Goal: Task Accomplishment & Management: Manage account settings

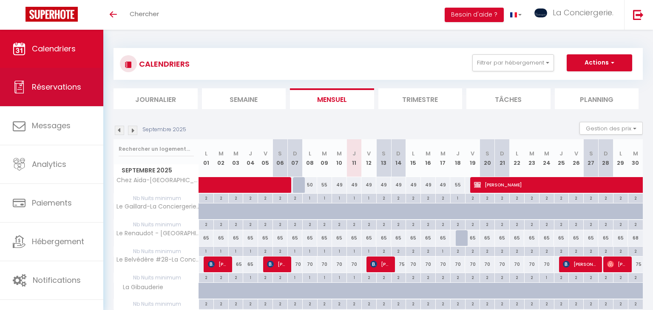
click at [76, 85] on span "Réservations" at bounding box center [56, 87] width 49 height 11
select select "not_cancelled"
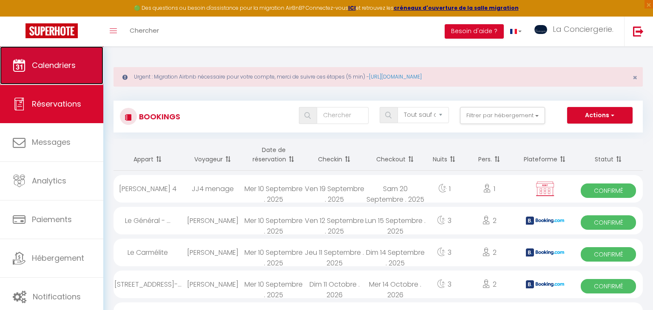
click at [34, 75] on link "Calendriers" at bounding box center [51, 65] width 103 height 38
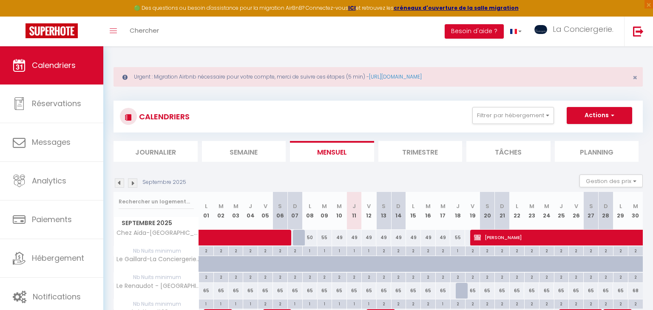
click at [220, 150] on li "Semaine" at bounding box center [244, 151] width 84 height 21
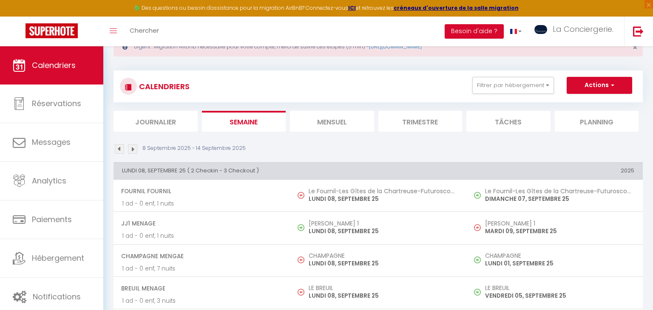
scroll to position [27, 0]
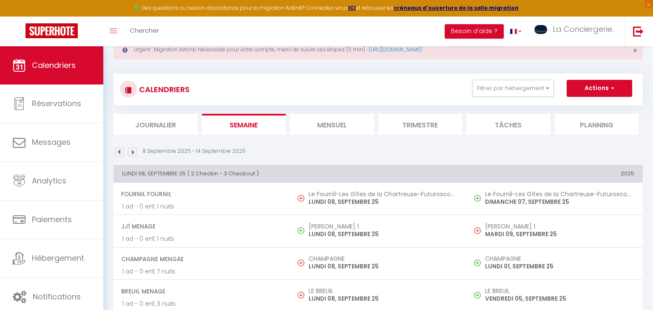
click at [145, 148] on p "8 Septembre 2025 - 14 Septembre 2025" at bounding box center [193, 152] width 103 height 8
click at [136, 150] on img at bounding box center [132, 152] width 9 height 9
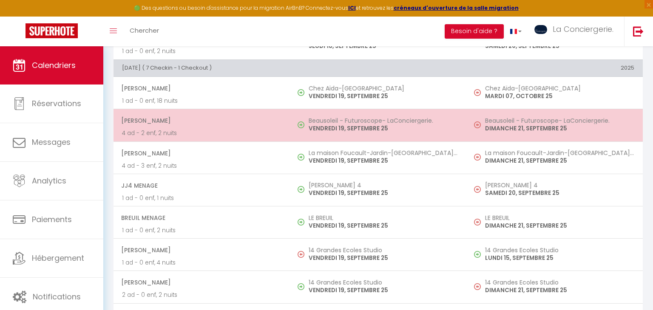
scroll to position [0, 0]
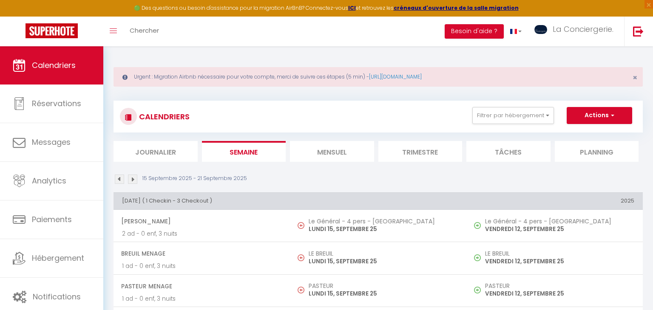
click at [307, 151] on li "Mensuel" at bounding box center [332, 151] width 84 height 21
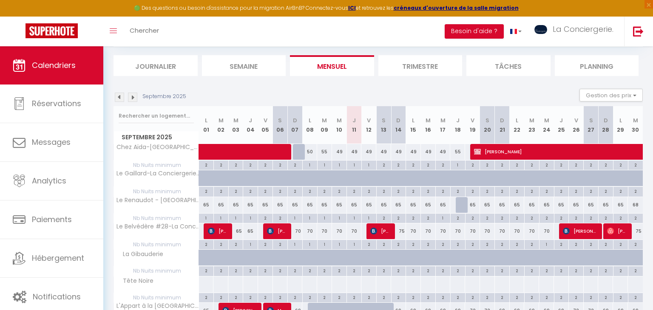
scroll to position [87, 0]
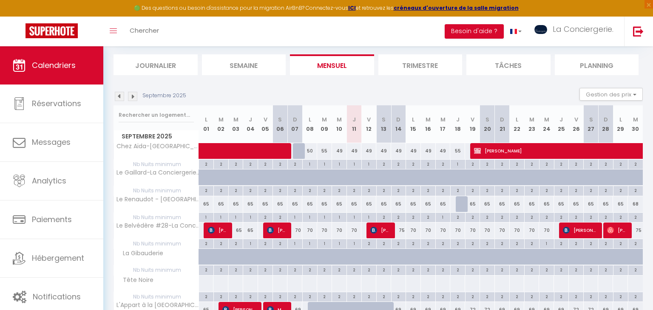
click at [136, 97] on img at bounding box center [132, 96] width 9 height 9
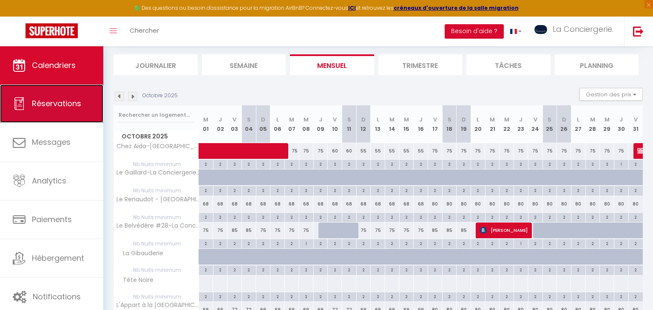
click at [66, 96] on link "Réservations" at bounding box center [51, 104] width 103 height 38
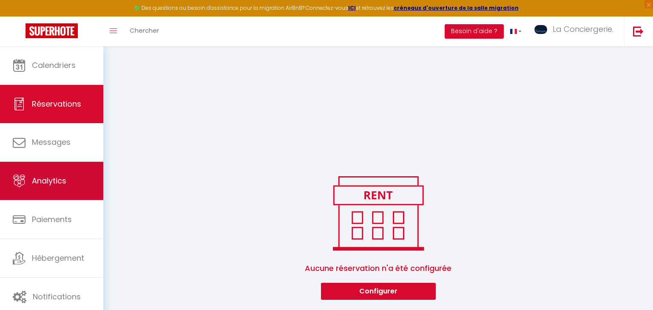
scroll to position [578, 0]
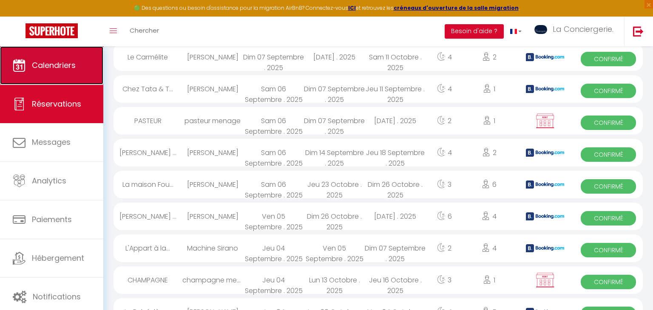
click at [85, 66] on link "Calendriers" at bounding box center [51, 65] width 103 height 38
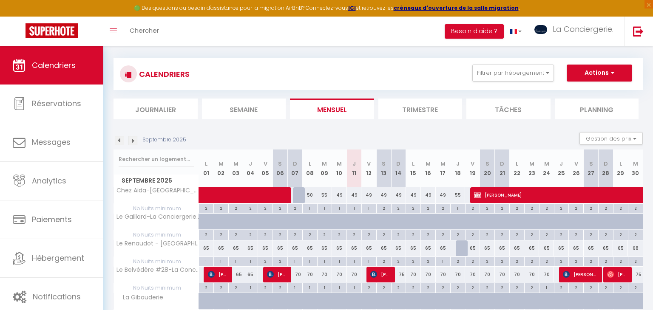
scroll to position [44, 0]
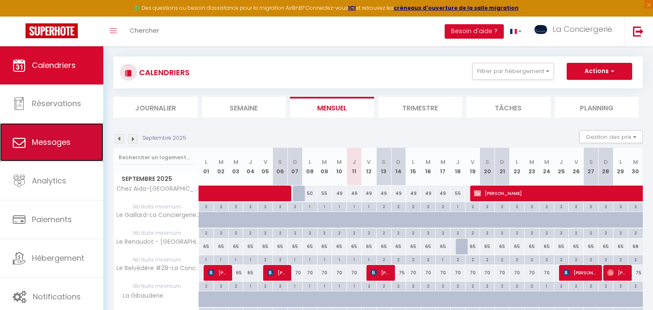
click at [52, 131] on link "Messages" at bounding box center [51, 142] width 103 height 38
select select "message"
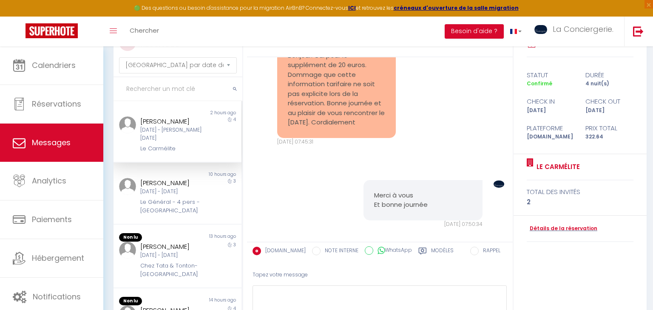
scroll to position [1153, 0]
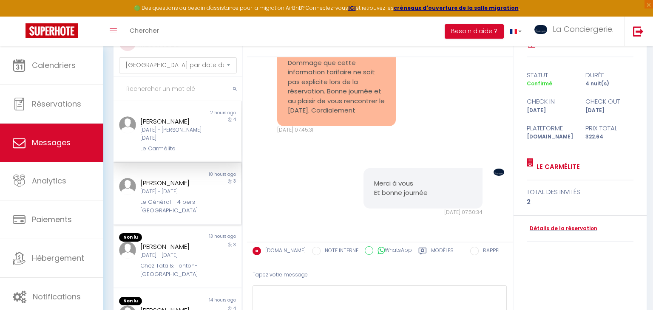
click at [211, 190] on div "3" at bounding box center [226, 196] width 32 height 37
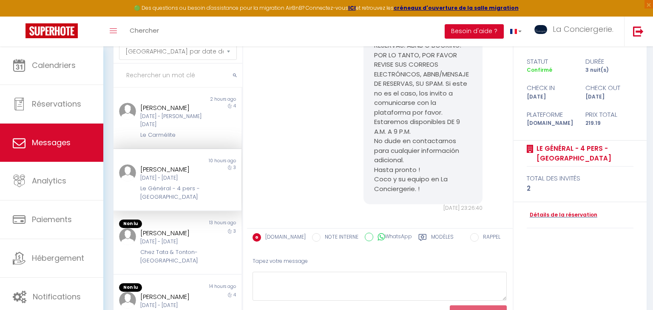
scroll to position [125, 0]
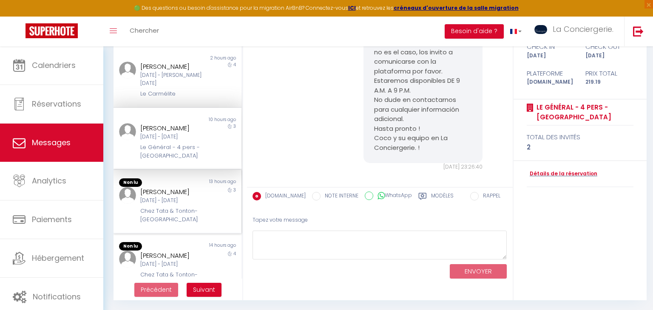
click at [215, 193] on div "3" at bounding box center [226, 205] width 32 height 37
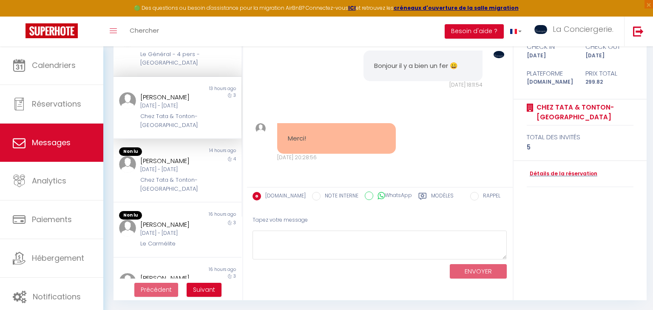
scroll to position [97, 0]
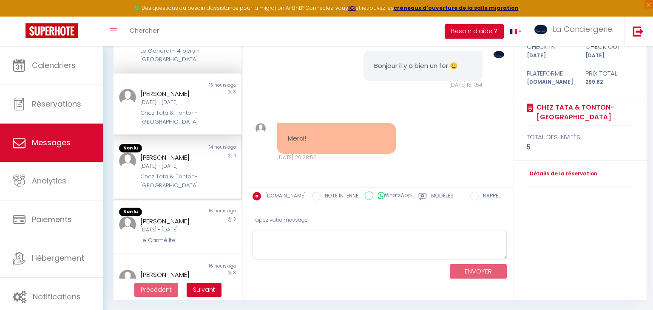
click at [180, 173] on div "Chez Tata & Tonton-[GEOGRAPHIC_DATA]" at bounding box center [171, 181] width 63 height 17
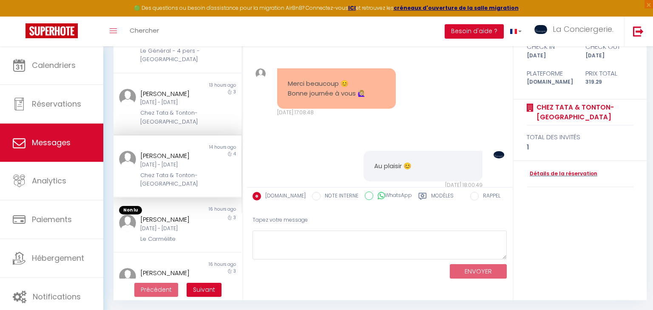
scroll to position [4866, 0]
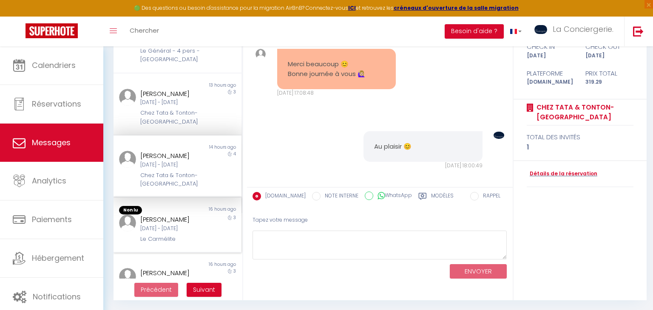
click at [187, 235] on div "Le Carmélite" at bounding box center [171, 239] width 63 height 9
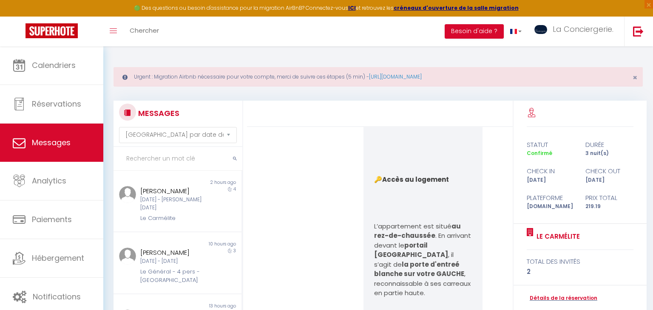
click at [188, 157] on input "text" at bounding box center [178, 159] width 129 height 24
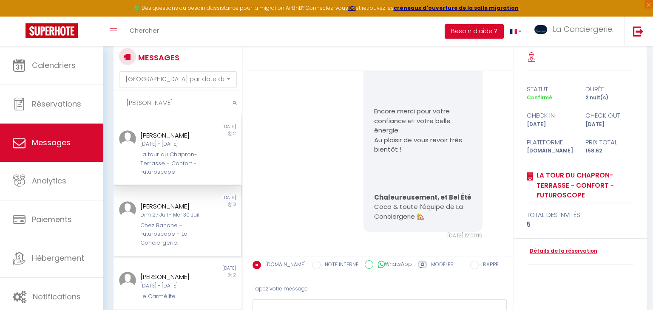
scroll to position [57, 0]
type input "j"
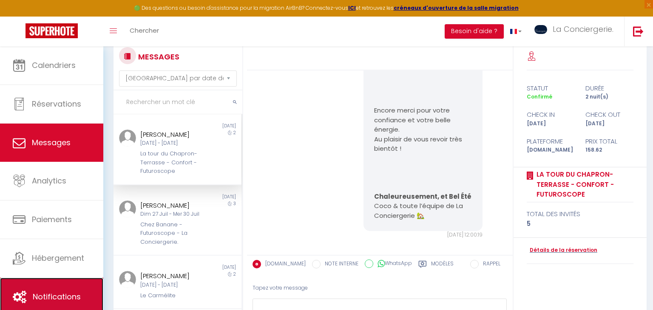
click at [54, 294] on span "Notifications" at bounding box center [57, 297] width 48 height 11
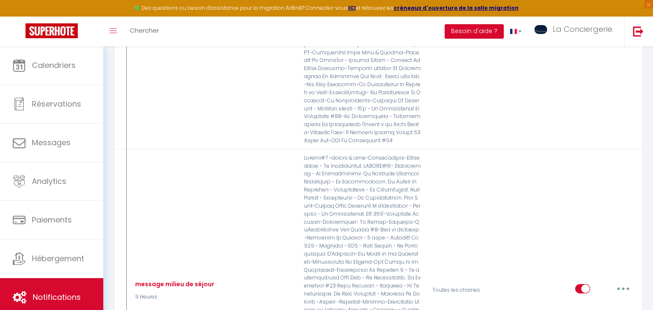
scroll to position [2332, 0]
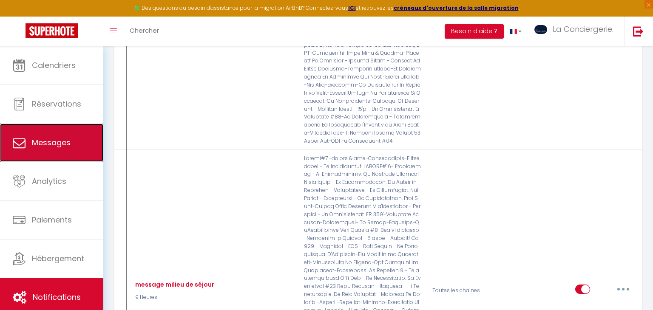
click at [29, 129] on link "Messages" at bounding box center [51, 143] width 103 height 38
select select "message"
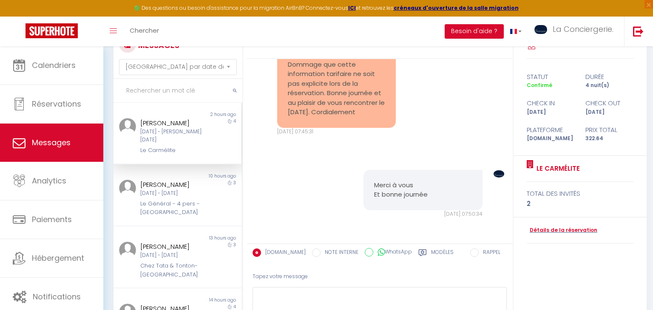
scroll to position [68, 0]
click at [183, 262] on div "Chez Tata & Tonton-[GEOGRAPHIC_DATA]" at bounding box center [171, 270] width 63 height 17
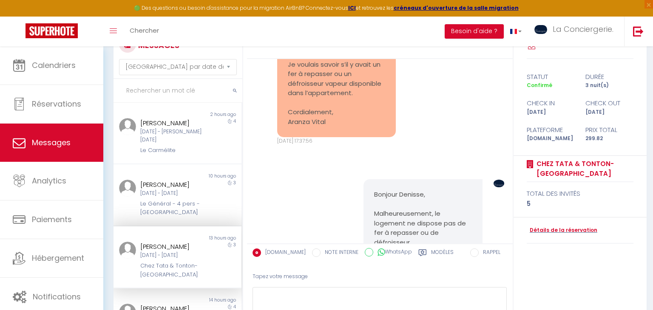
scroll to position [1413, 0]
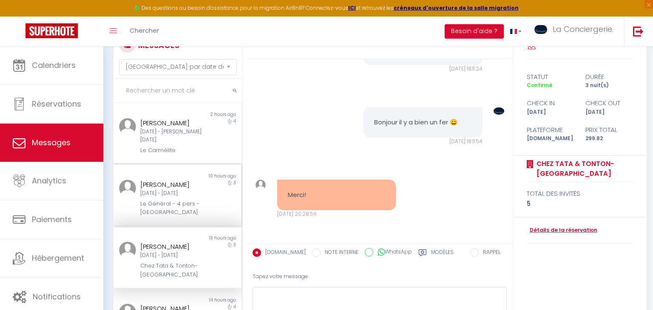
click at [176, 200] on div "Le Général - 4 pers - [GEOGRAPHIC_DATA]" at bounding box center [171, 208] width 63 height 17
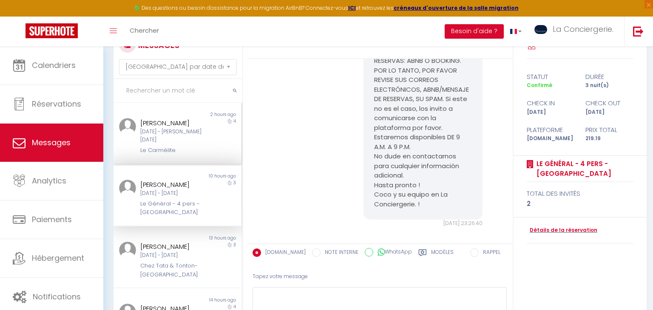
click at [166, 127] on div "[PERSON_NAME]" at bounding box center [171, 123] width 63 height 10
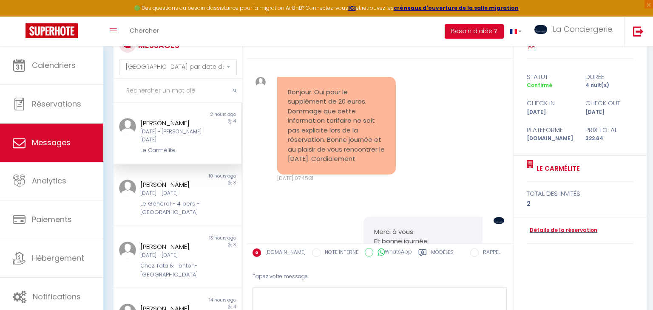
scroll to position [1106, 0]
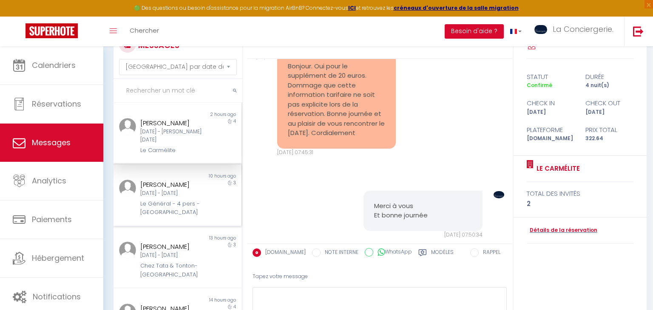
click at [206, 185] on div "[PERSON_NAME] [DATE] - [DATE] Le Général - 4 pers - [GEOGRAPHIC_DATA]" at bounding box center [172, 198] width 74 height 37
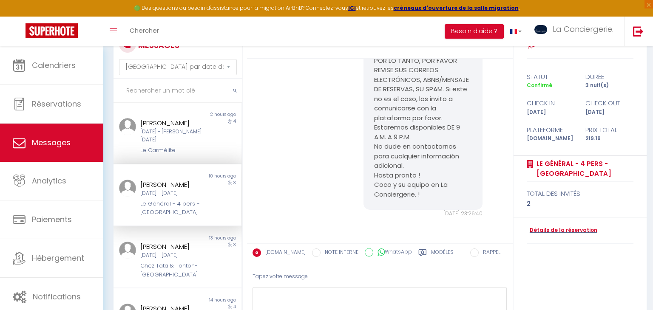
scroll to position [335, 0]
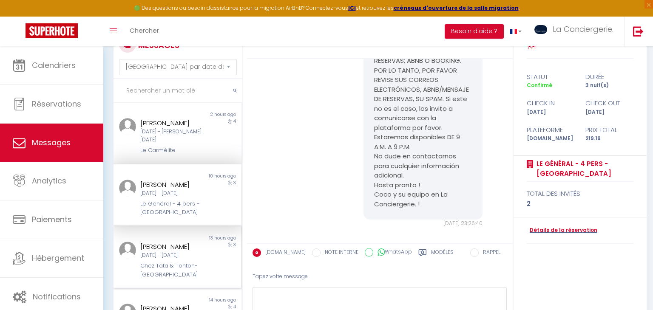
click at [195, 252] on div "[DATE] - [DATE]" at bounding box center [171, 256] width 63 height 8
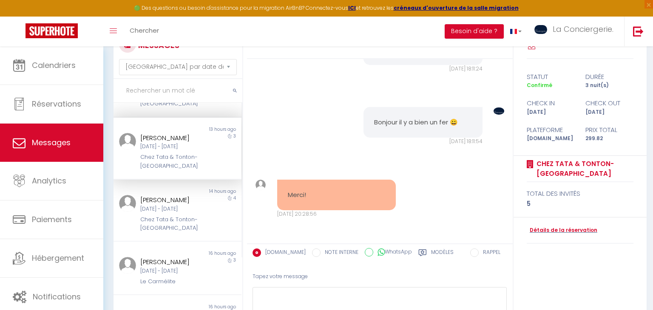
scroll to position [114, 0]
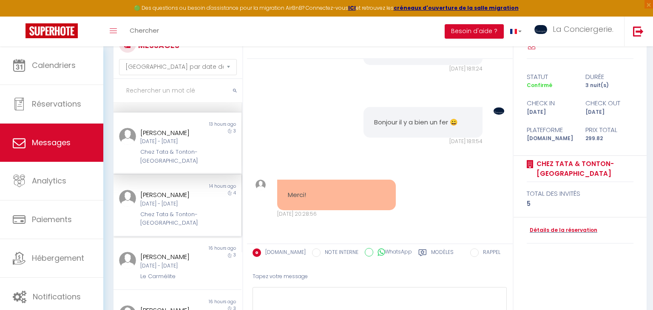
click at [193, 210] on div "Chez Tata & Tonton-[GEOGRAPHIC_DATA]" at bounding box center [171, 218] width 63 height 17
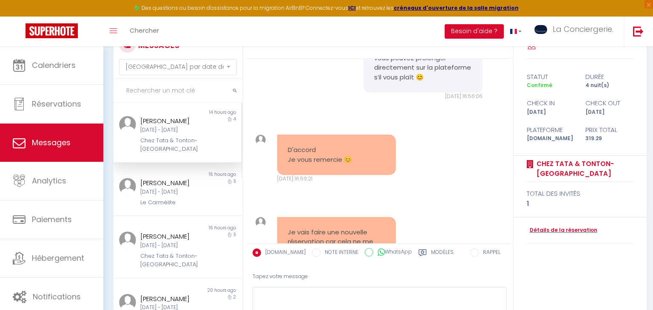
scroll to position [193, 0]
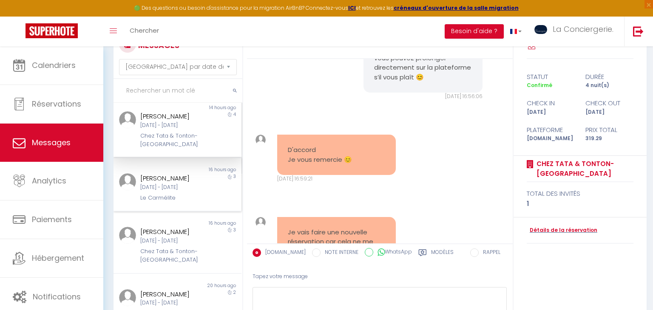
click at [186, 194] on div "Le Carmélite" at bounding box center [171, 198] width 63 height 9
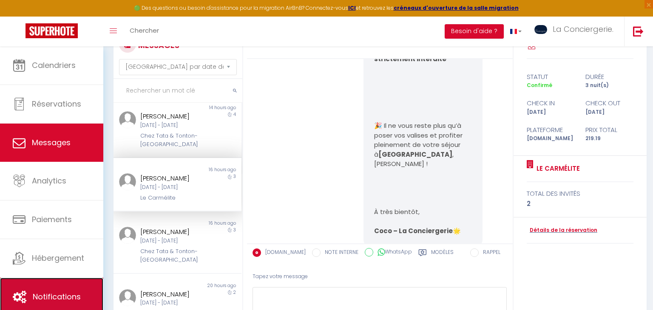
click at [70, 292] on span "Notifications" at bounding box center [57, 297] width 48 height 11
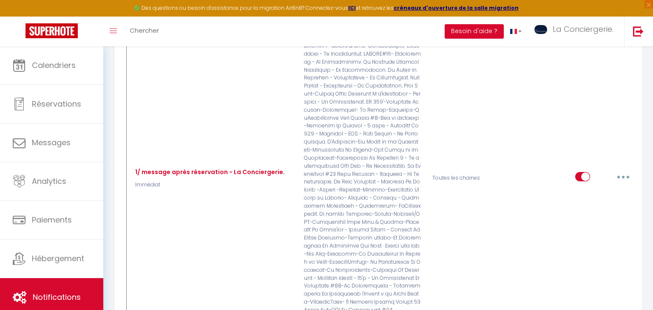
scroll to position [202, 0]
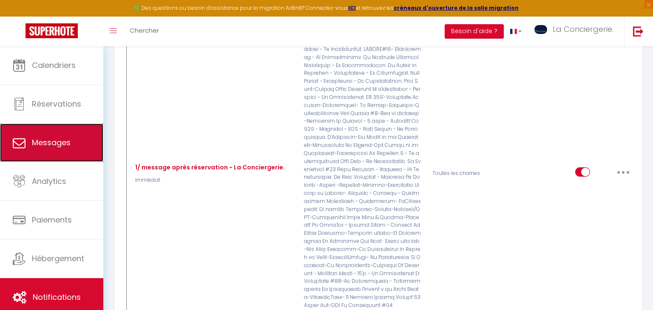
click at [37, 144] on span "Messages" at bounding box center [51, 142] width 39 height 11
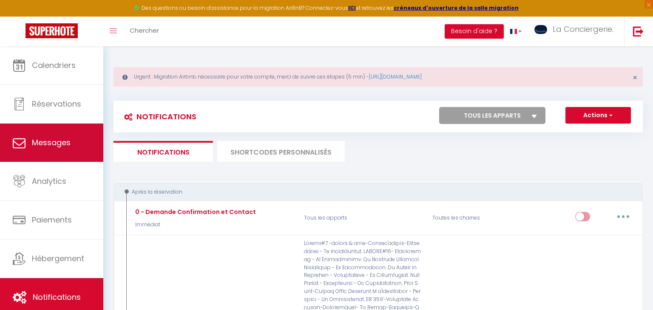
select select "message"
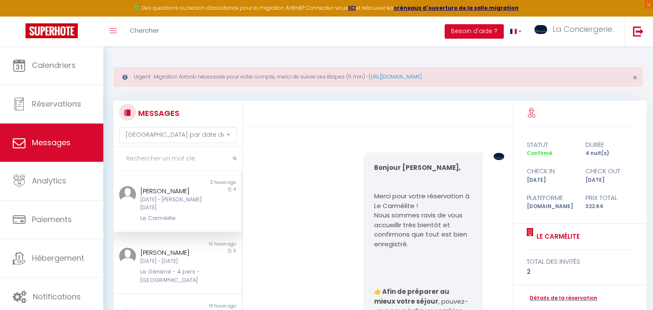
scroll to position [1153, 0]
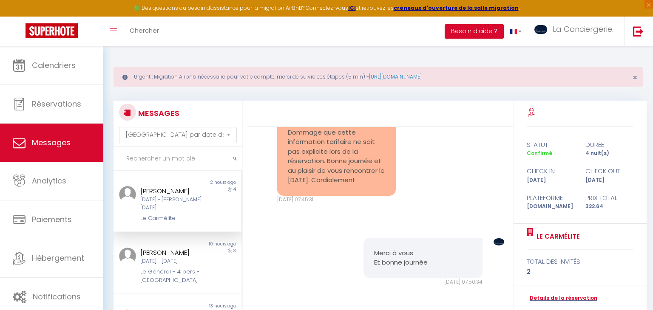
click at [172, 157] on input "text" at bounding box center [178, 159] width 129 height 24
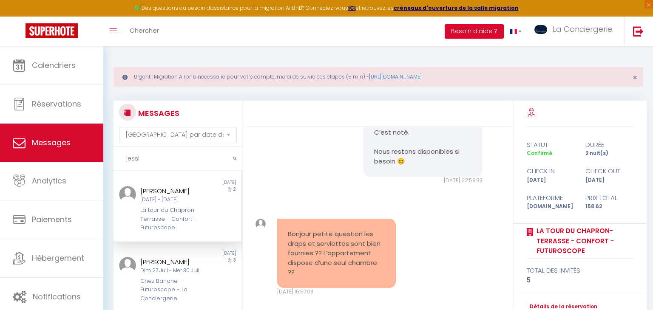
scroll to position [7177, 0]
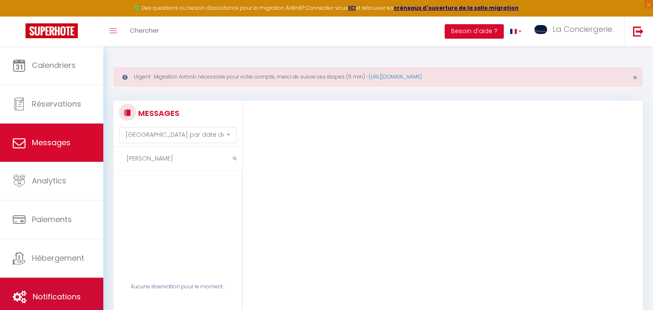
type input "[PERSON_NAME]"
click at [70, 294] on span "Notifications" at bounding box center [57, 297] width 48 height 11
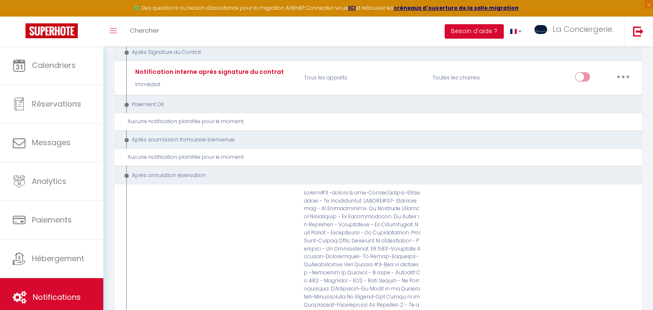
scroll to position [3865, 0]
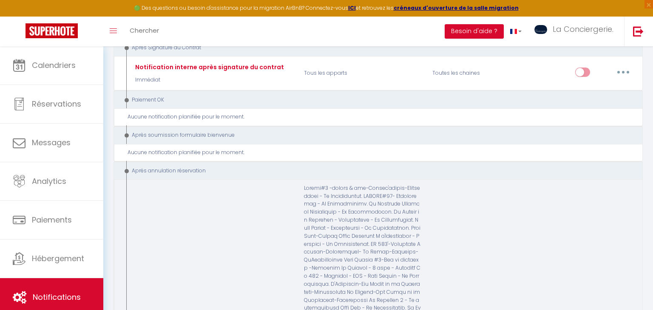
checkbox input "true"
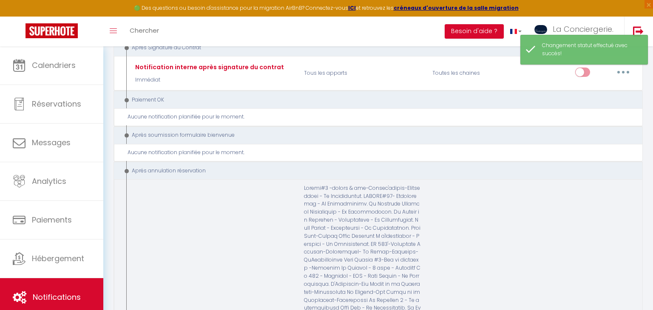
type input "1 - Envoi de message après annulation"
select select "18"
select select "Immédiat"
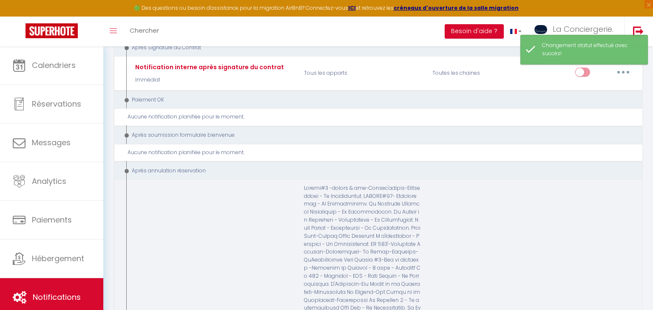
select select
checkbox input "true"
checkbox input "false"
radio input "true"
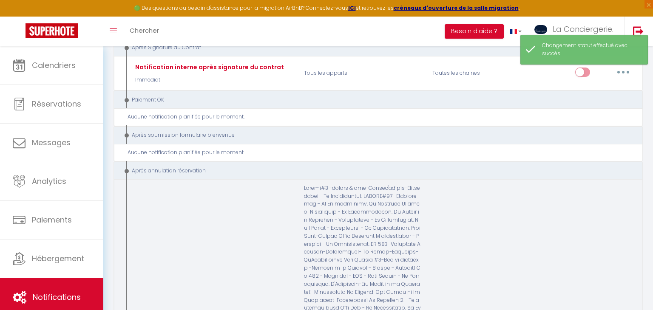
type input "Message après annulation de réservation[GUEST:FIRST_NAME]"
checkbox input "true"
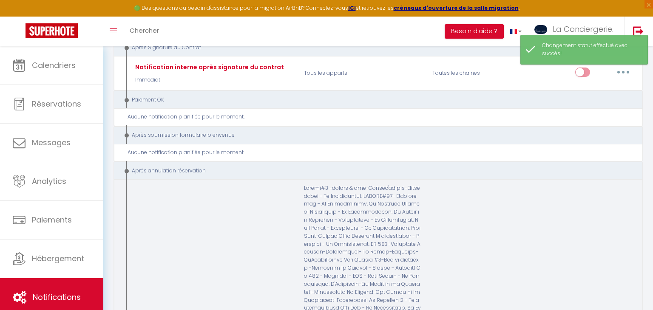
checkbox input "true"
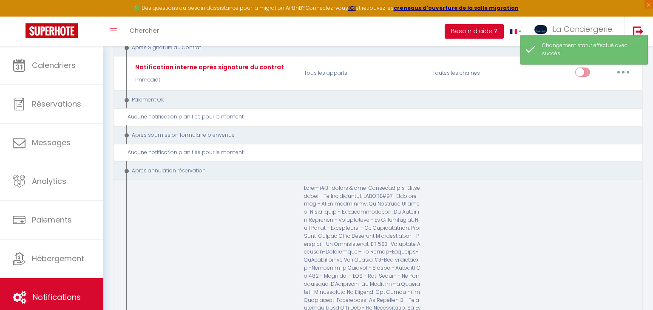
checkbox input "true"
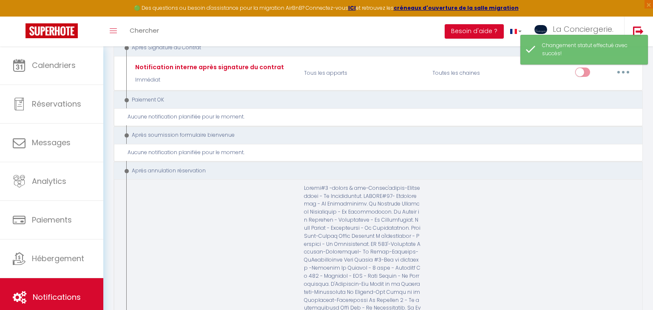
checkbox input "true"
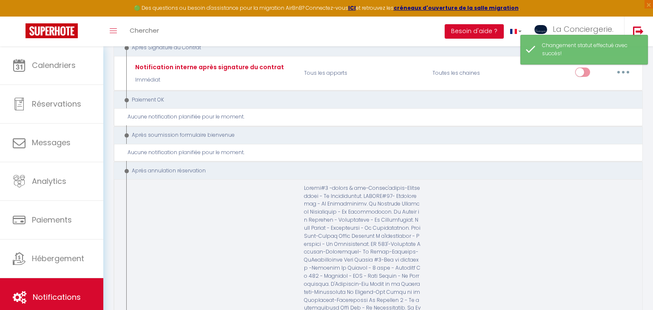
checkbox input "true"
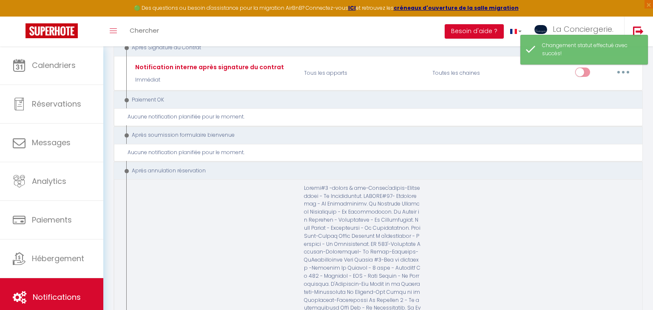
checkbox input "true"
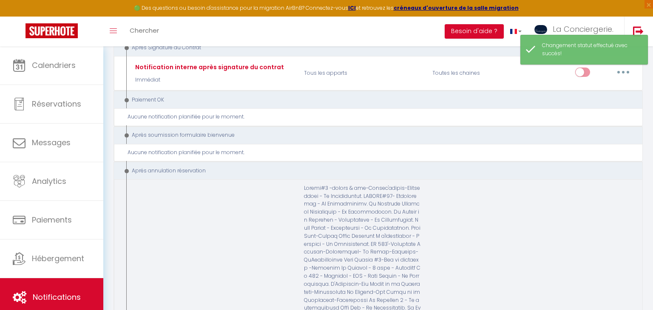
checkbox input "true"
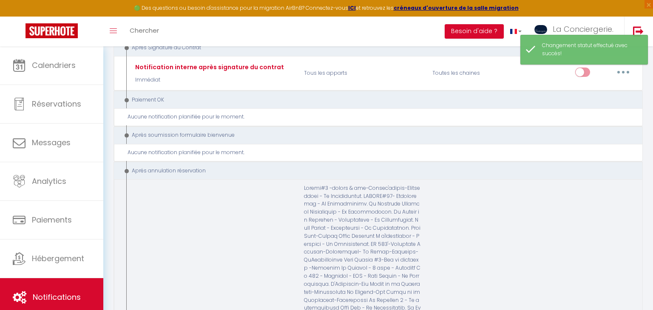
checkbox input "true"
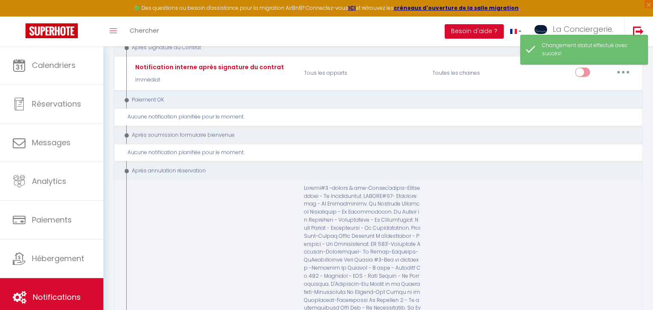
checkbox input "false"
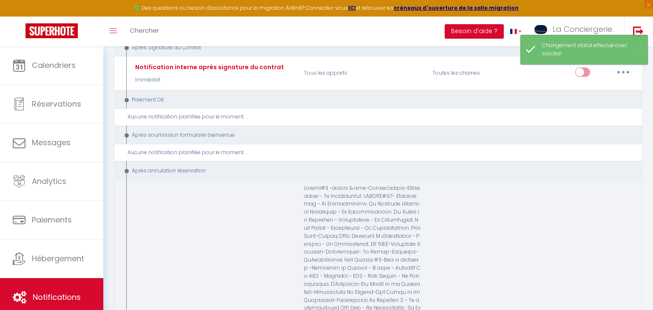
checkbox input "false"
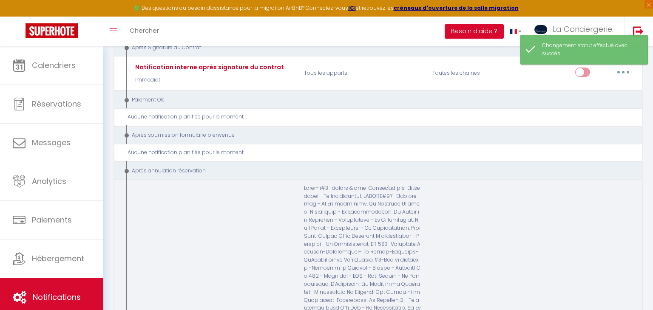
checkbox input "false"
checkbox input "true"
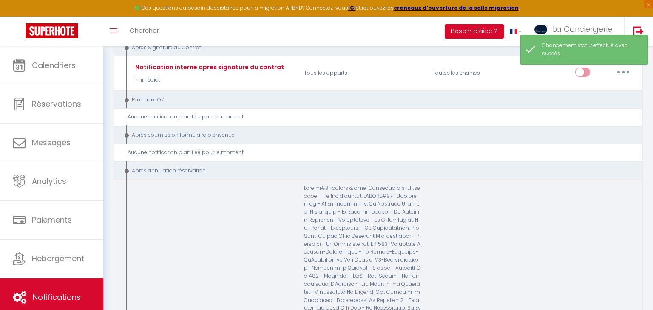
checkbox input "true"
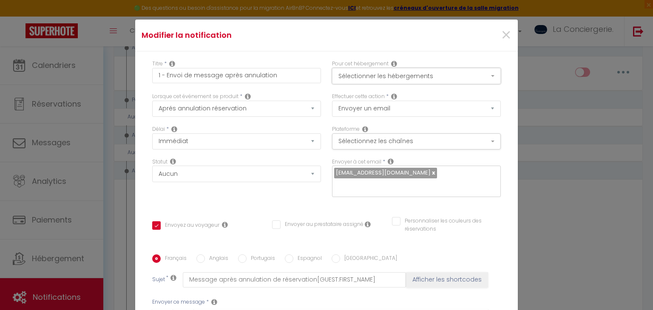
click at [424, 77] on button "Sélectionner les hébergements" at bounding box center [416, 76] width 169 height 16
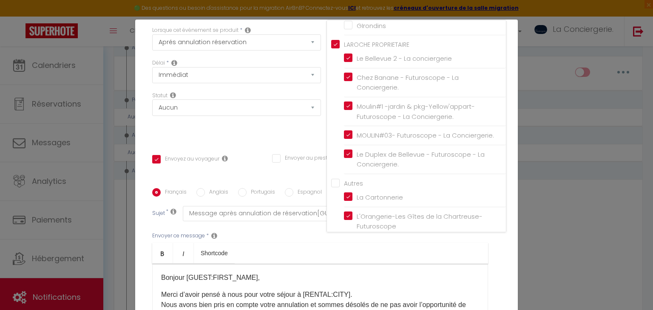
scroll to position [71, 0]
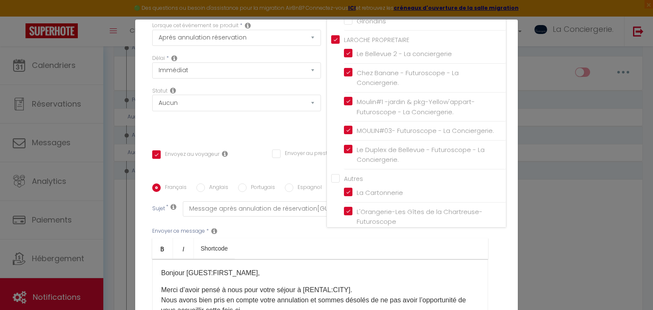
click at [348, 266] on input "La Porte "Magenta"-[GEOGRAPHIC_DATA] -" at bounding box center [425, 270] width 162 height 9
checkbox input "true"
checkbox input "false"
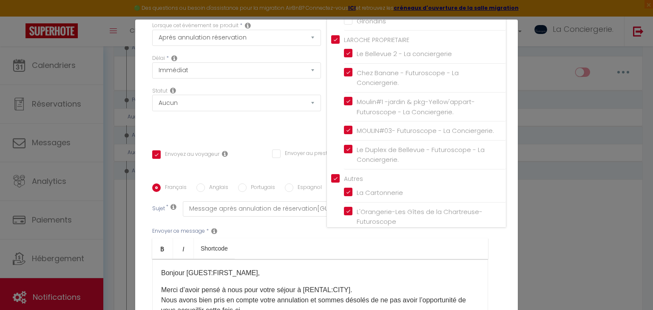
checkbox input "false"
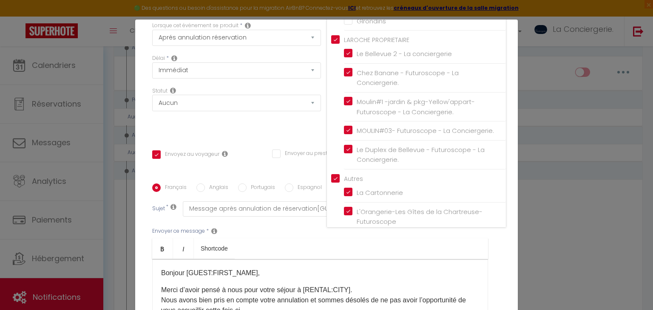
checkbox input "false"
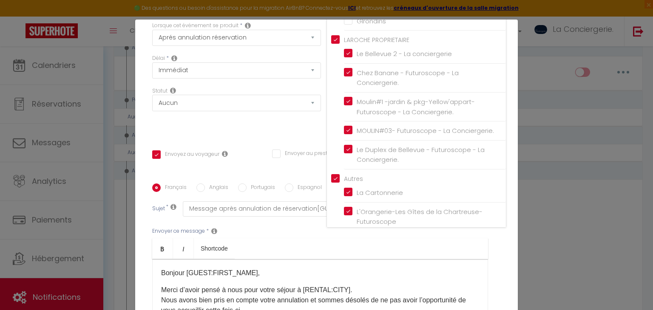
checkbox input "false"
checkbox input "true"
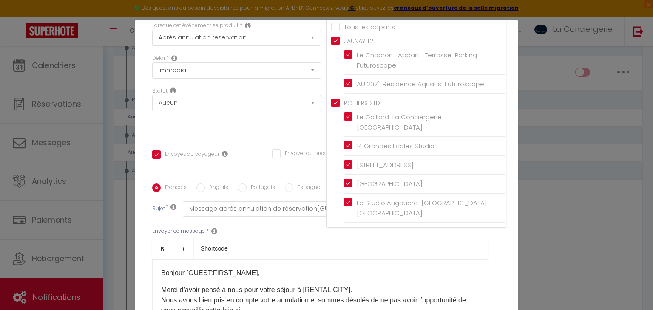
scroll to position [0, 0]
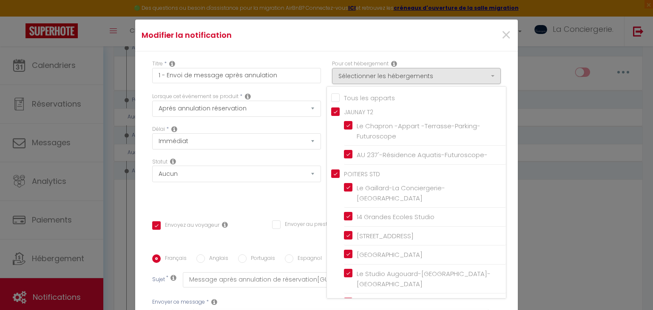
click at [280, 198] on div "Statut Aucun Si la réservation est payée Si réservation non payée Si la caution…" at bounding box center [237, 182] width 180 height 48
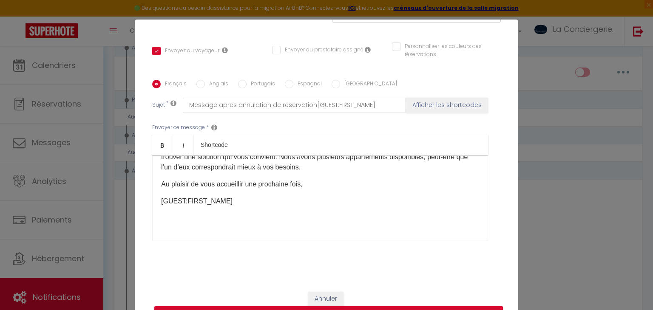
scroll to position [39, 0]
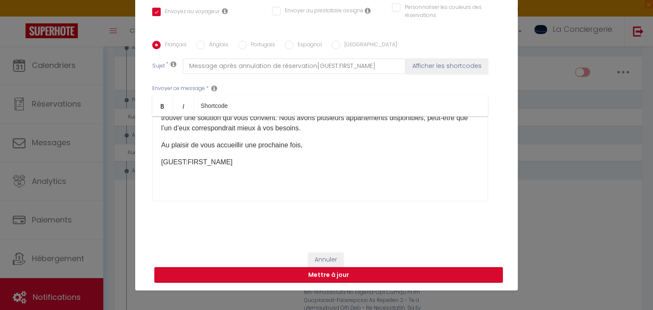
click at [305, 269] on button "Mettre à jour" at bounding box center [328, 275] width 349 height 16
checkbox input "true"
checkbox input "false"
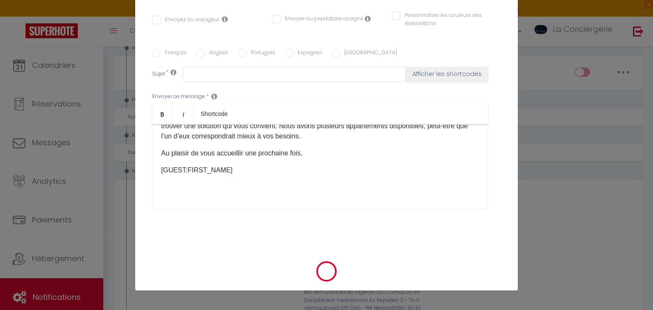
scroll to position [0, 0]
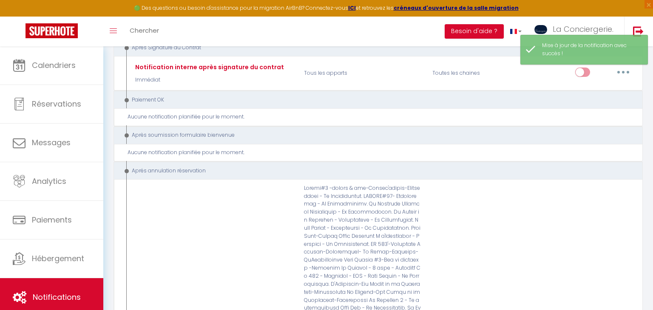
checkbox input "true"
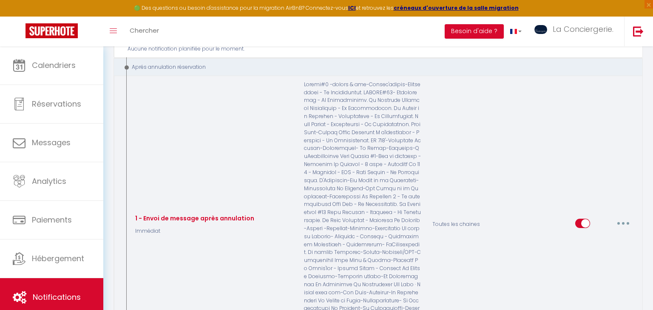
scroll to position [3963, 0]
